Goal: Task Accomplishment & Management: Use online tool/utility

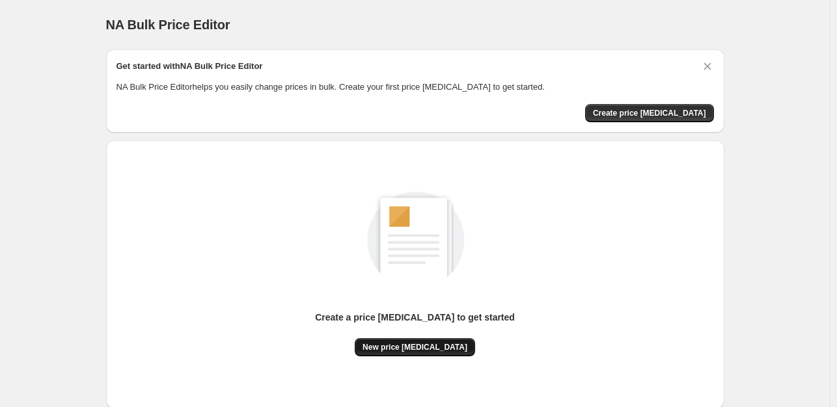
click at [414, 355] on button "New price [MEDICAL_DATA]" at bounding box center [415, 347] width 120 height 18
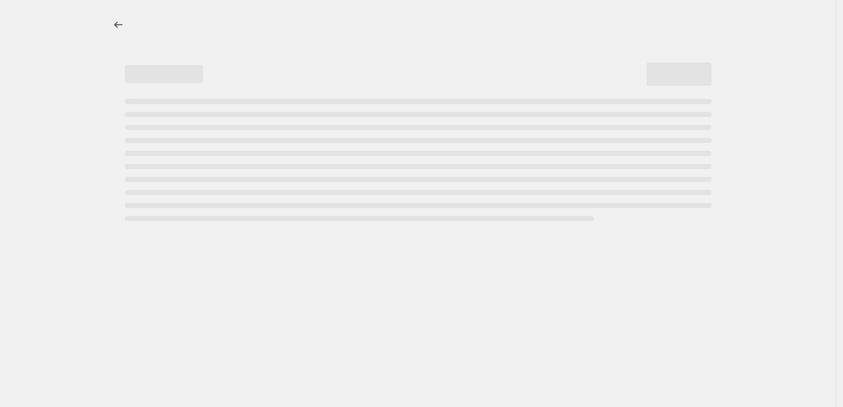
select select "percentage"
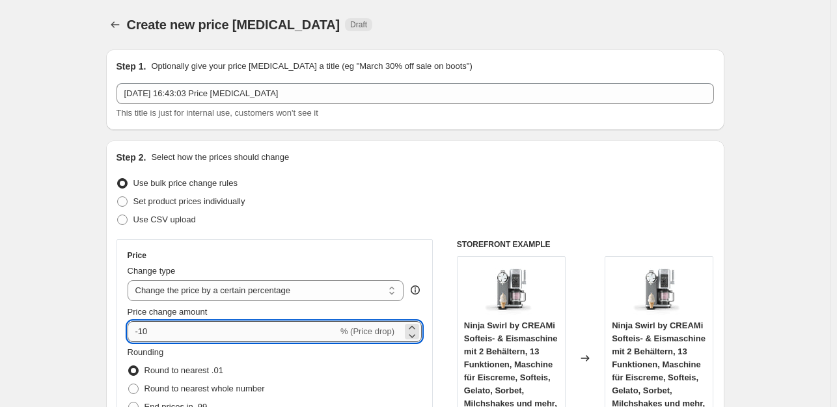
click at [192, 331] on input "-10" at bounding box center [233, 331] width 210 height 21
type input "-1"
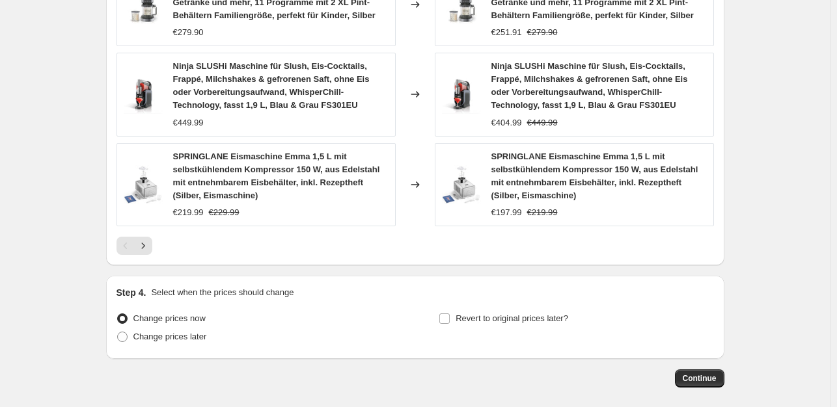
scroll to position [1018, 0]
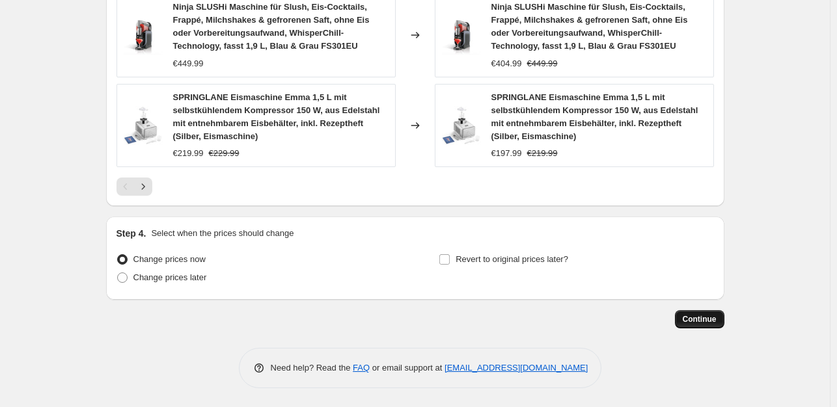
type input "-35"
click at [697, 319] on span "Continue" at bounding box center [700, 319] width 34 height 10
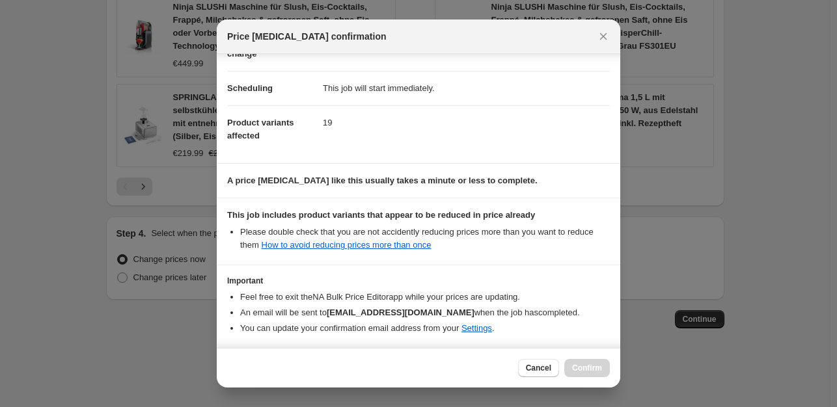
scroll to position [139, 0]
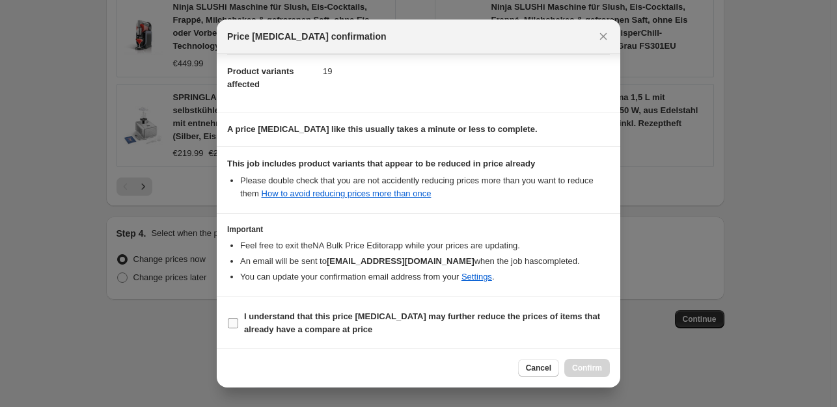
click at [232, 321] on input "I understand that this price [MEDICAL_DATA] may further reduce the prices of it…" at bounding box center [233, 323] width 10 height 10
checkbox input "true"
click at [581, 368] on span "Confirm" at bounding box center [587, 368] width 30 height 10
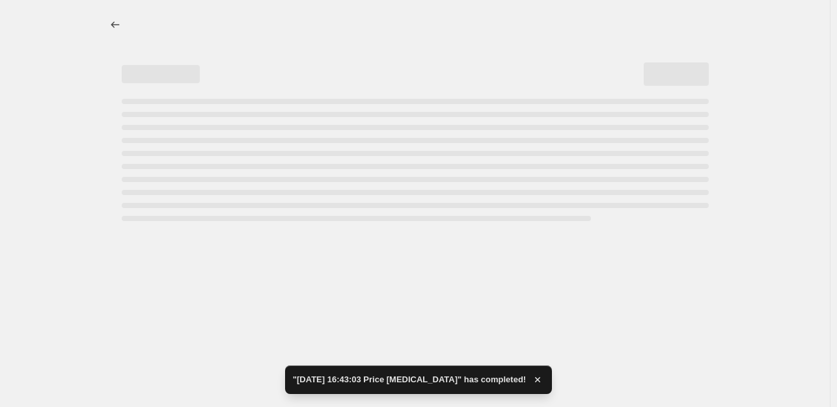
select select "percentage"
